Goal: Use online tool/utility: Utilize a website feature to perform a specific function

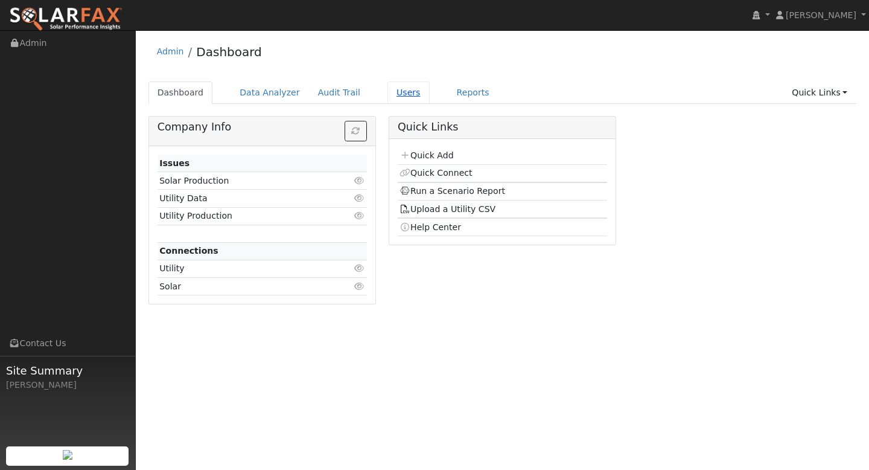
click at [404, 98] on link "Users" at bounding box center [409, 93] width 42 height 22
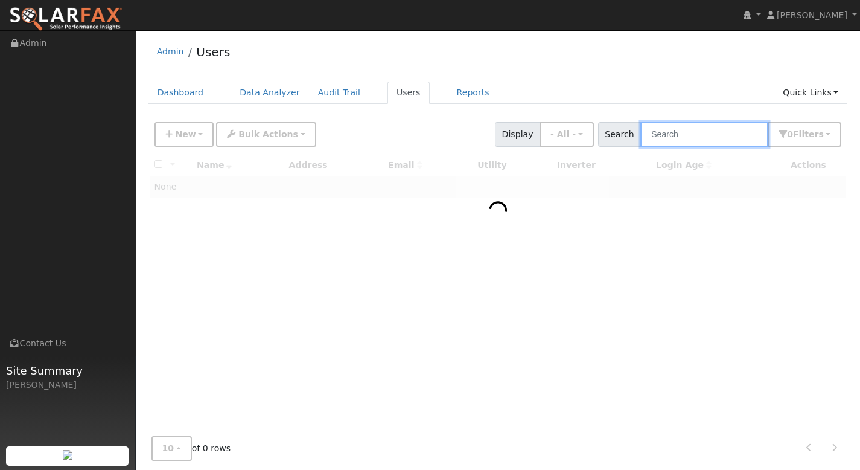
click at [670, 136] on input "text" at bounding box center [705, 134] width 128 height 25
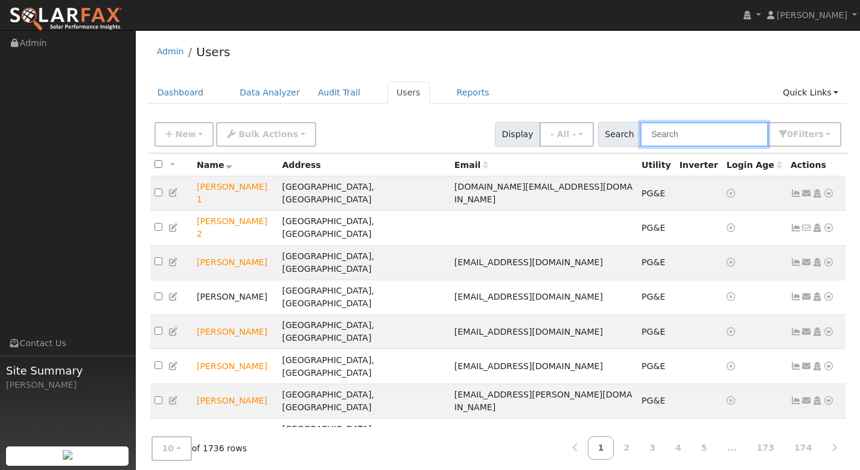
paste input "[PERSON_NAME]"
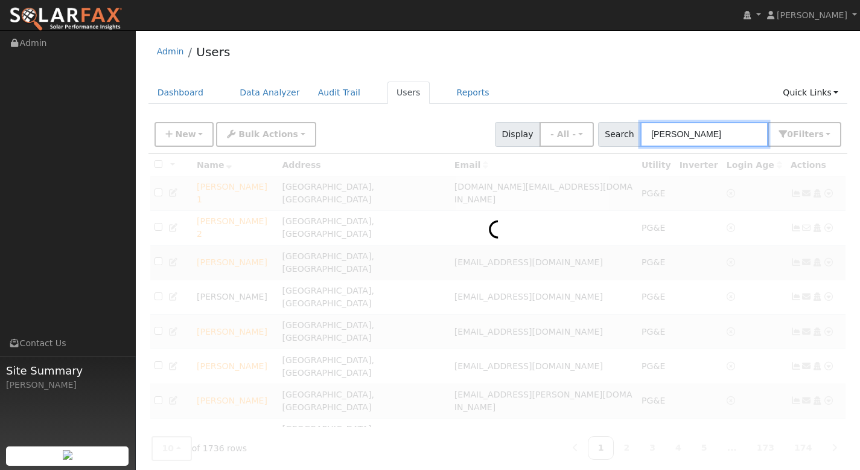
type input "[PERSON_NAME]"
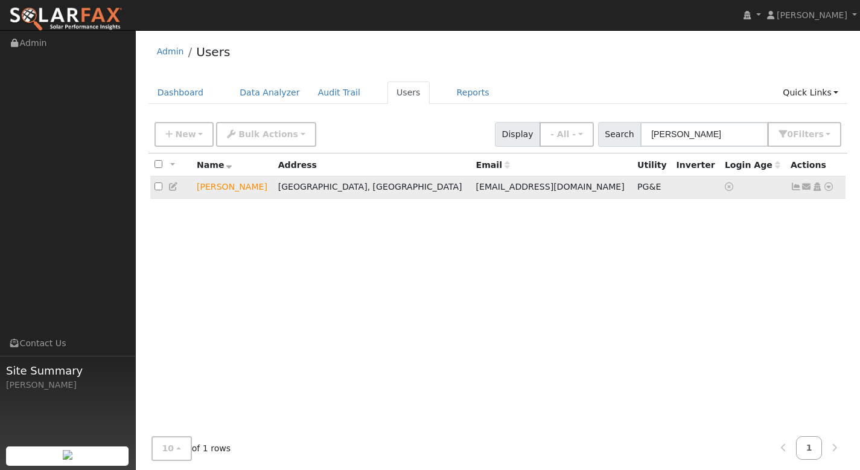
click at [798, 190] on icon at bounding box center [796, 186] width 11 height 8
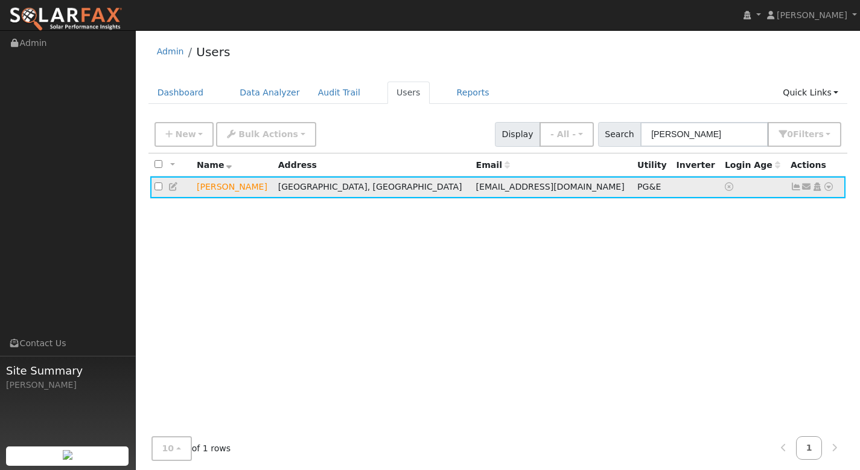
click at [796, 188] on icon at bounding box center [796, 186] width 11 height 8
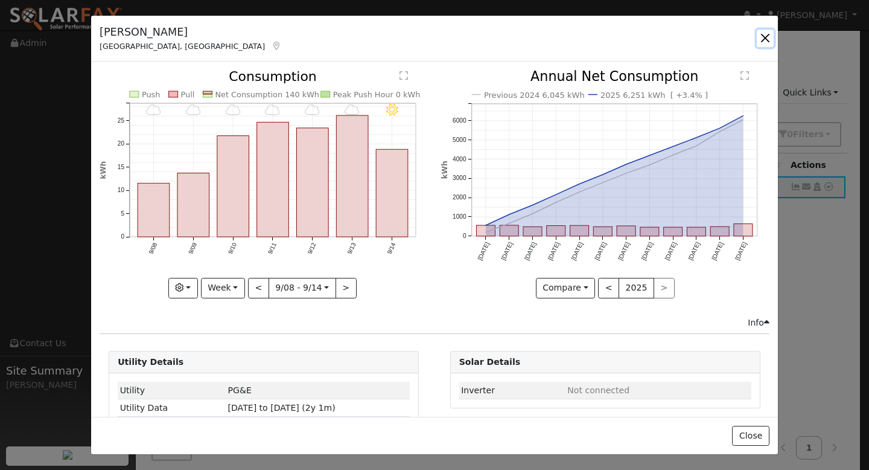
click at [765, 36] on button "button" at bounding box center [765, 38] width 17 height 17
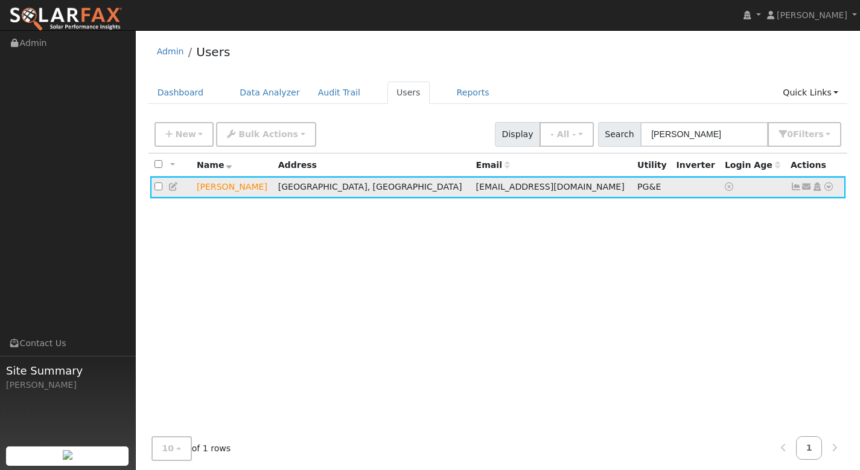
click at [830, 190] on icon at bounding box center [829, 186] width 11 height 8
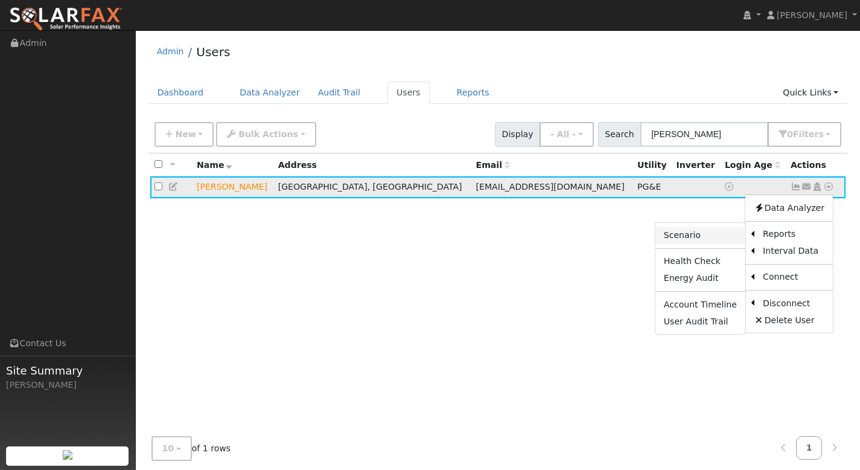
click at [704, 242] on link "Scenario" at bounding box center [701, 235] width 90 height 17
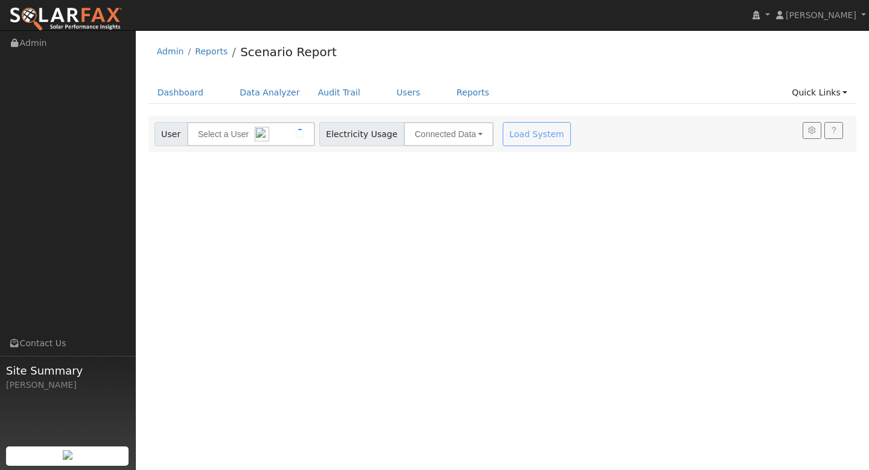
type input "[PERSON_NAME]"
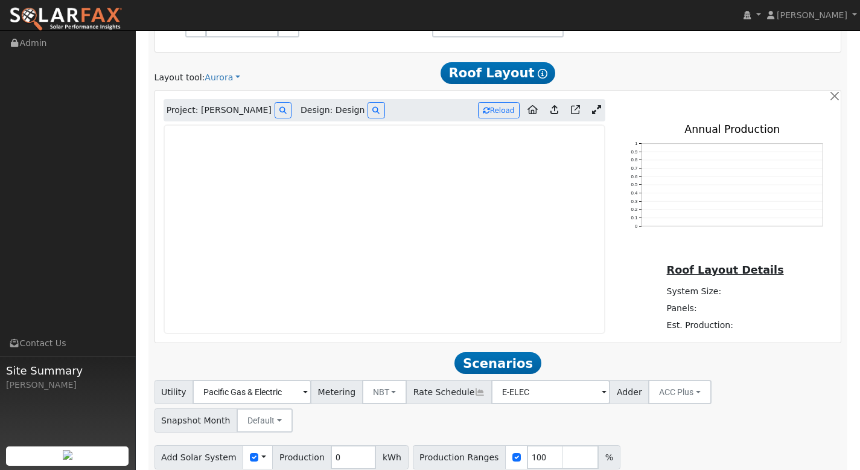
scroll to position [621, 0]
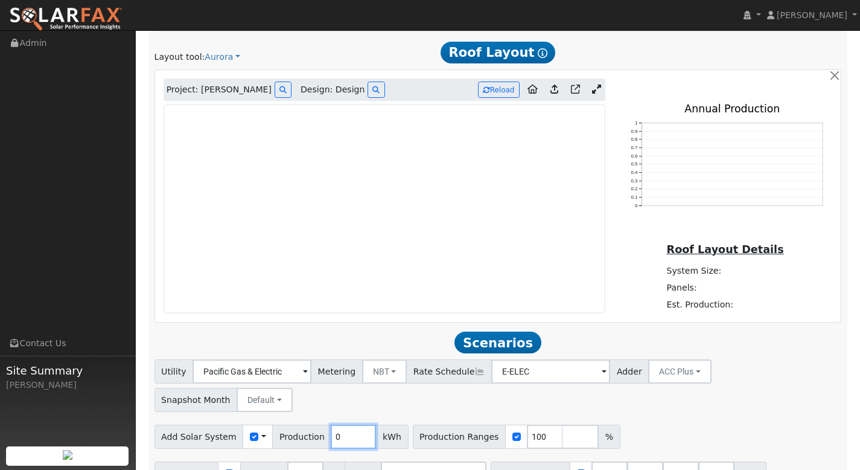
click at [338, 424] on input "0" at bounding box center [353, 436] width 45 height 24
type input "6391"
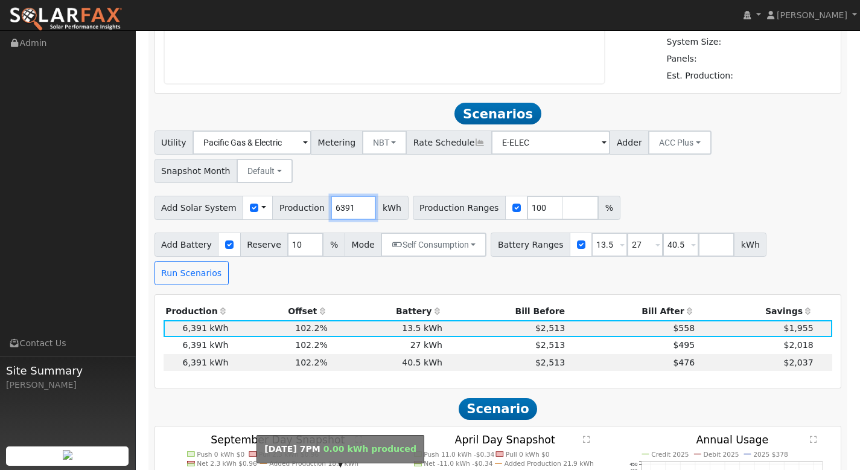
scroll to position [916, 0]
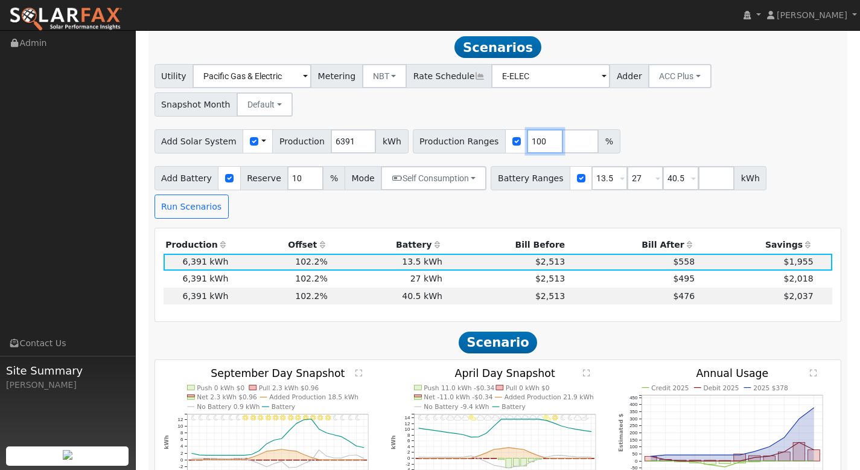
click at [531, 129] on input "100" at bounding box center [545, 141] width 36 height 24
type input "120"
click at [563, 129] on input "number" at bounding box center [581, 141] width 36 height 24
type input "140"
click at [598, 129] on input "number" at bounding box center [616, 141] width 36 height 24
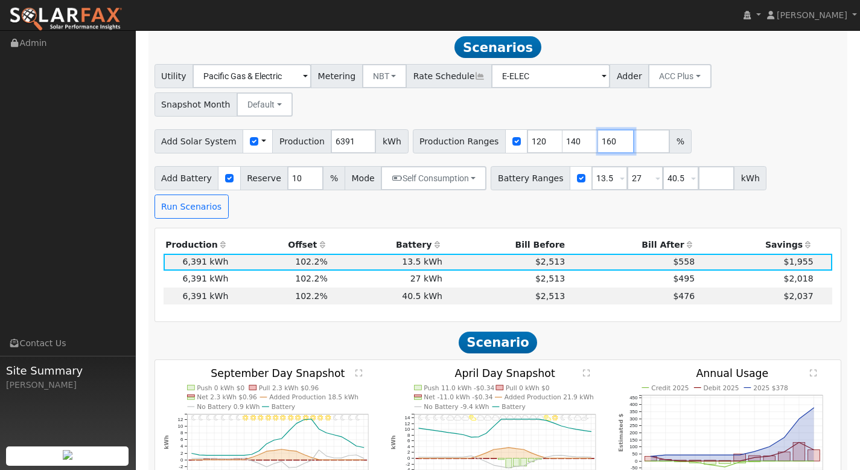
type input "160"
click at [634, 129] on input "number" at bounding box center [652, 141] width 36 height 24
type input "180"
click at [670, 129] on input "number" at bounding box center [688, 141] width 36 height 24
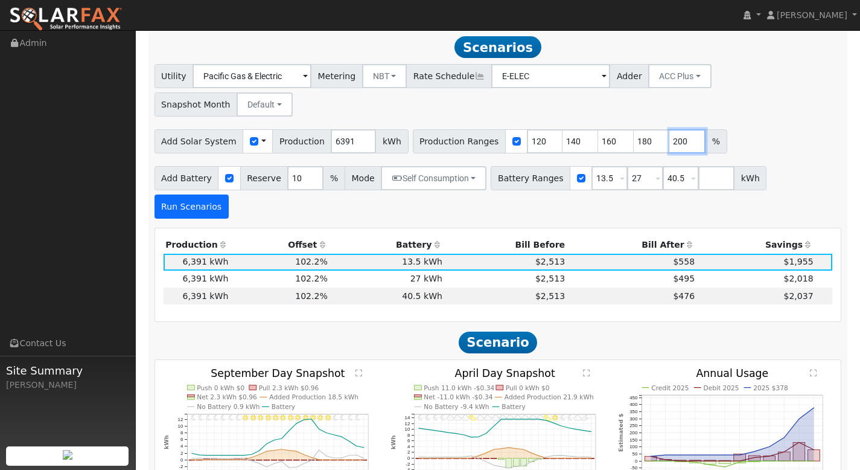
type input "200"
click at [229, 194] on button "Run Scenarios" at bounding box center [192, 206] width 74 height 24
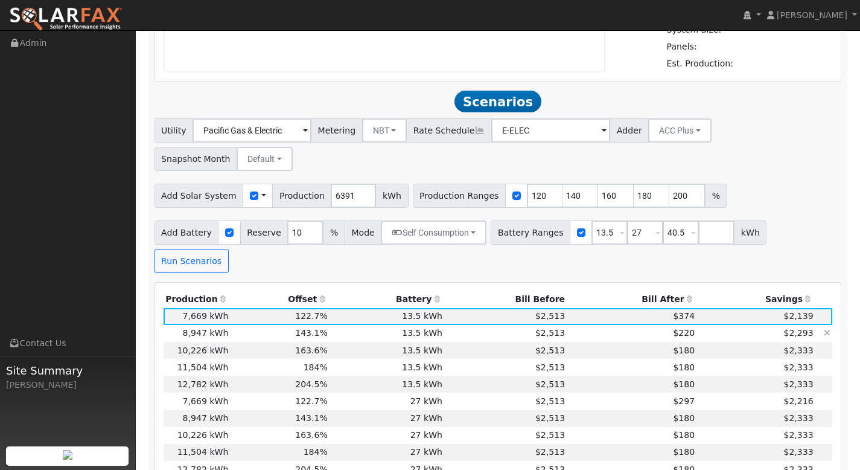
scroll to position [961, 0]
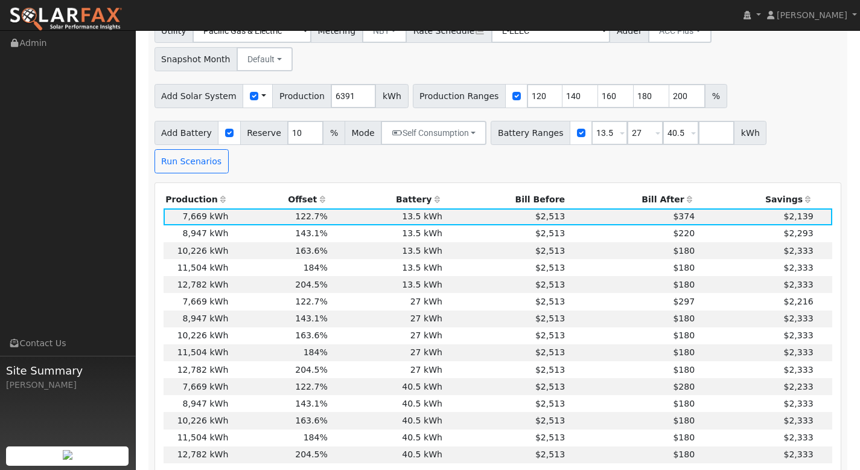
click at [656, 191] on th "Bill After" at bounding box center [633, 199] width 130 height 17
